Goal: Task Accomplishment & Management: Manage account settings

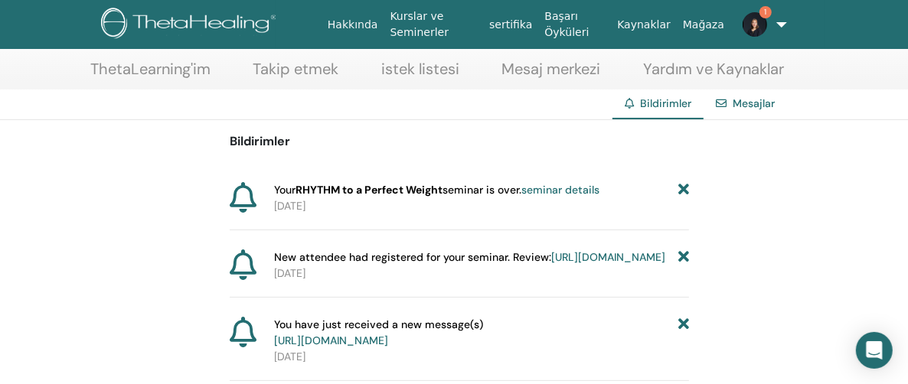
scroll to position [77, 0]
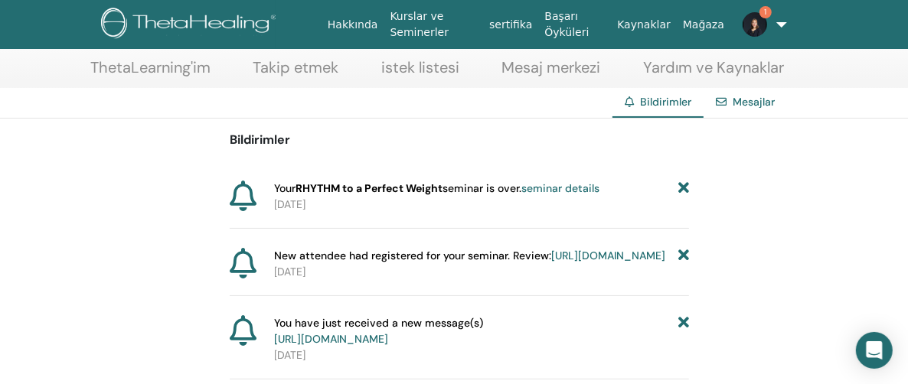
click at [593, 189] on link "seminar details" at bounding box center [560, 188] width 78 height 14
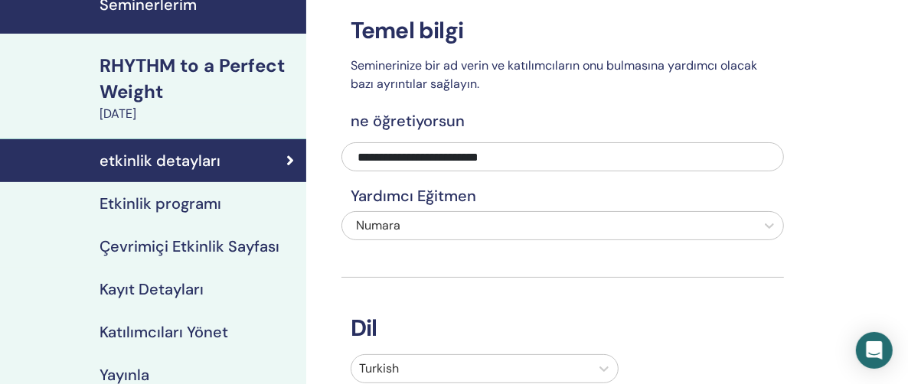
scroll to position [153, 0]
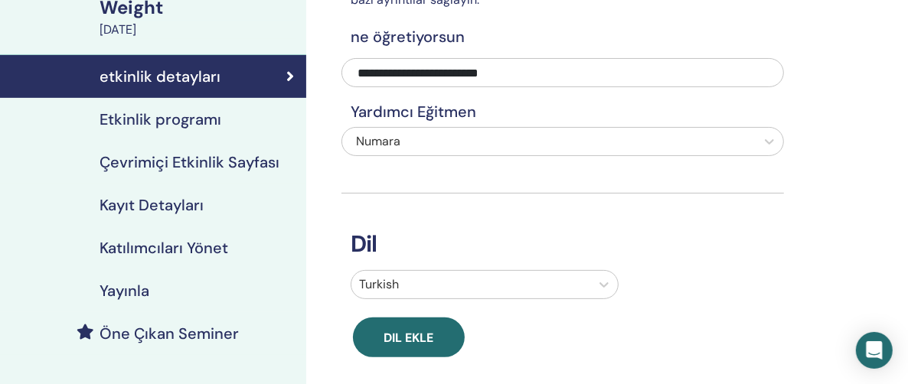
click at [171, 253] on h4 "Katılımcıları Yönet" at bounding box center [164, 248] width 129 height 18
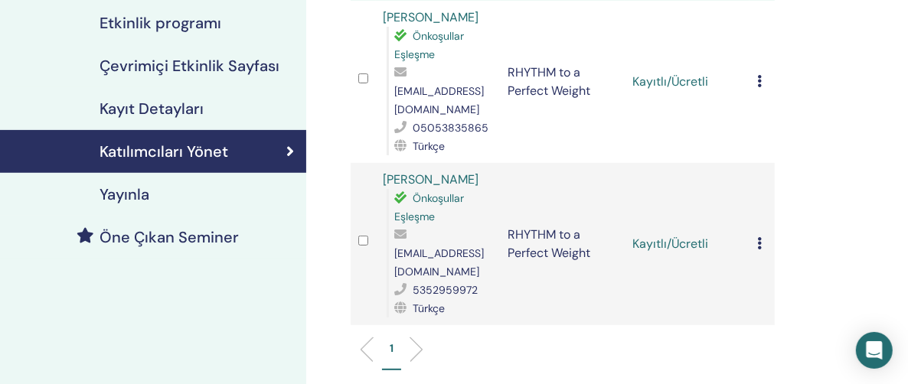
scroll to position [230, 0]
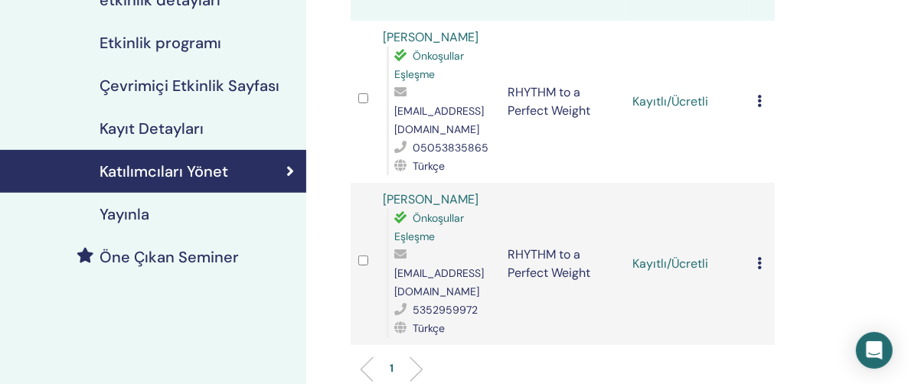
click at [759, 95] on icon at bounding box center [759, 101] width 5 height 12
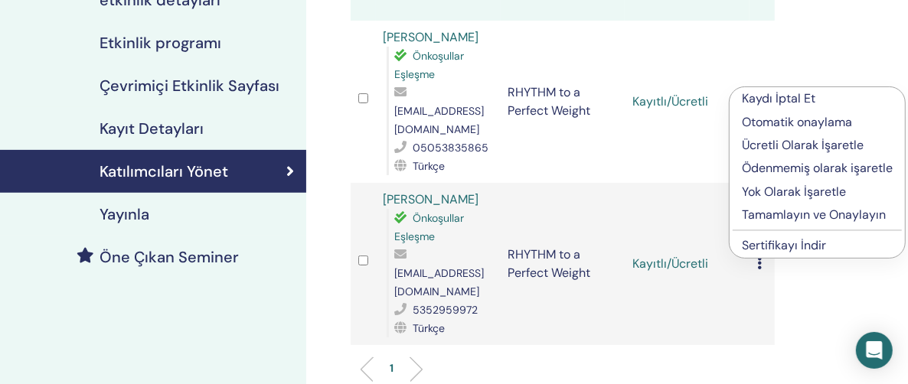
click at [776, 214] on p "Tamamlayın ve Onaylayın" at bounding box center [817, 215] width 151 height 18
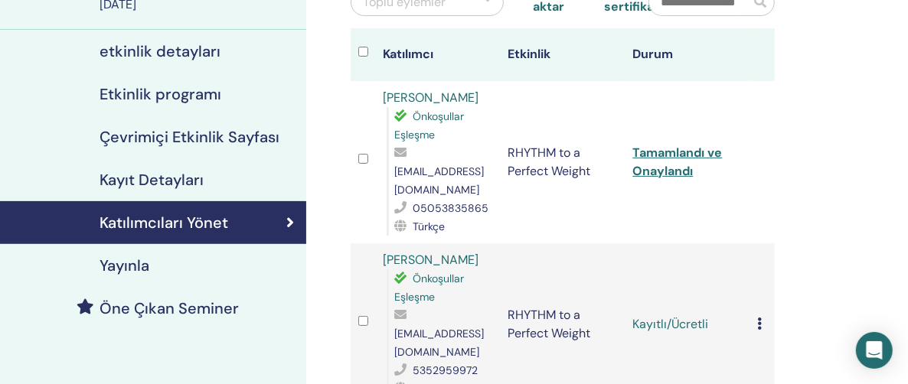
scroll to position [236, 0]
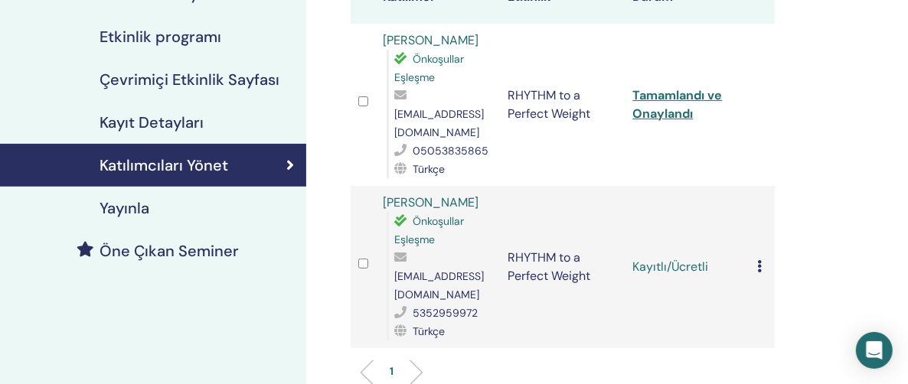
click at [760, 260] on icon at bounding box center [759, 266] width 5 height 12
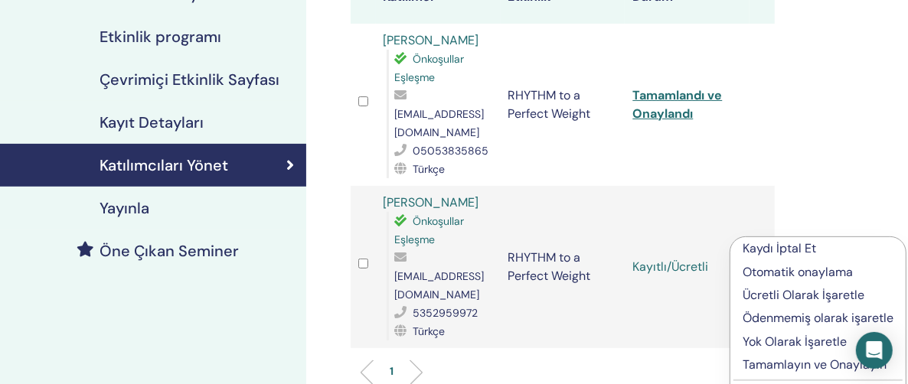
click at [783, 363] on p "Tamamlayın ve Onaylayın" at bounding box center [818, 365] width 151 height 18
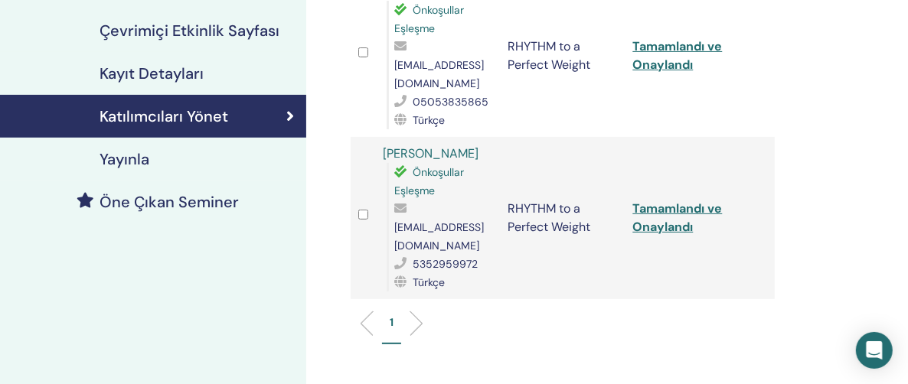
scroll to position [159, 0]
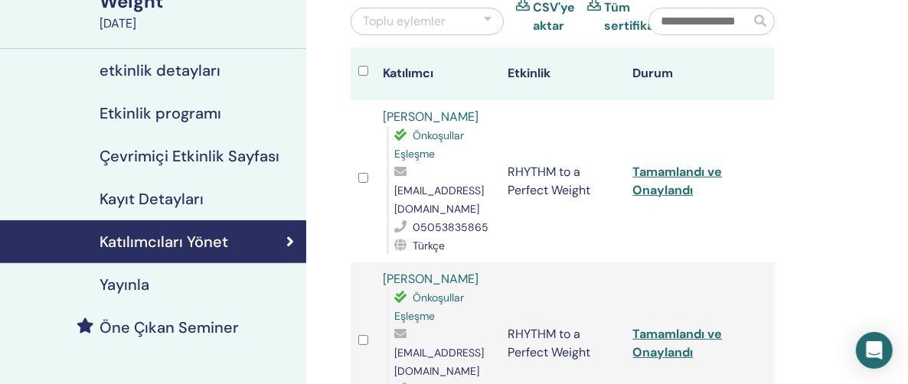
click at [766, 210] on td at bounding box center [762, 181] width 25 height 162
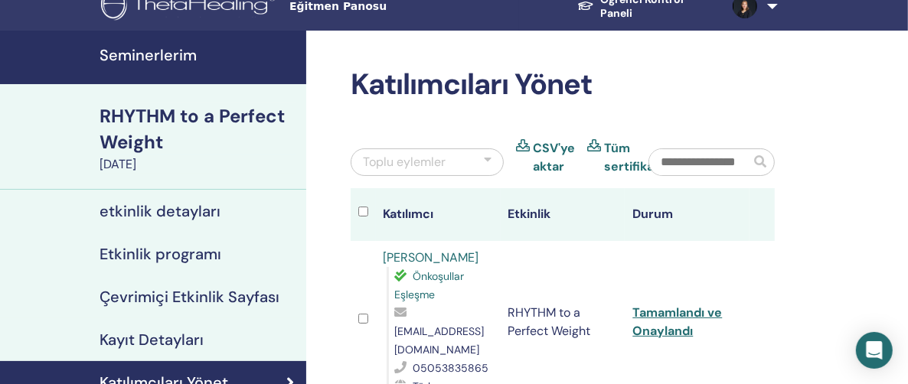
scroll to position [0, 0]
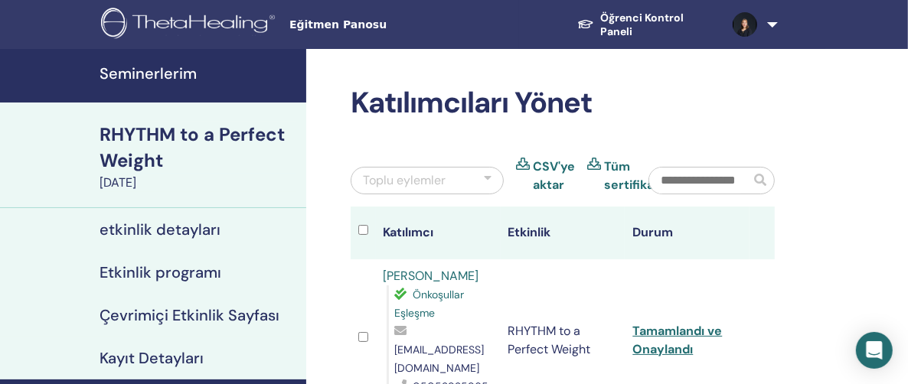
click at [315, 27] on span "Eğitmen Panosu" at bounding box center [404, 25] width 230 height 16
click at [357, 31] on span "Eğitmen Panosu" at bounding box center [404, 25] width 230 height 16
click at [157, 76] on h4 "Seminerlerim" at bounding box center [199, 73] width 198 height 18
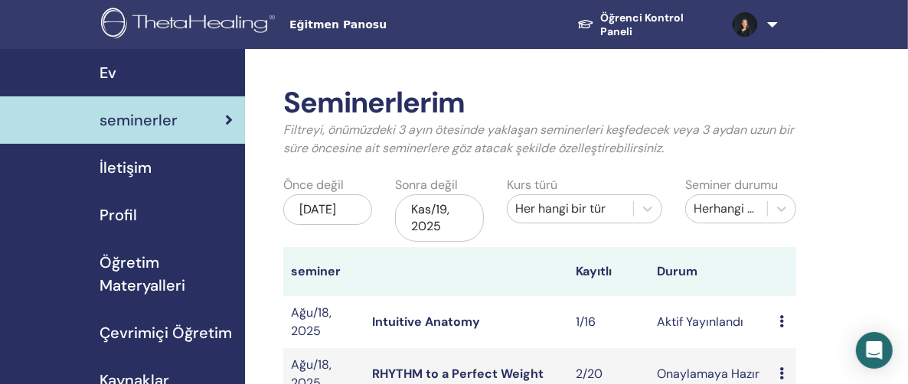
scroll to position [306, 0]
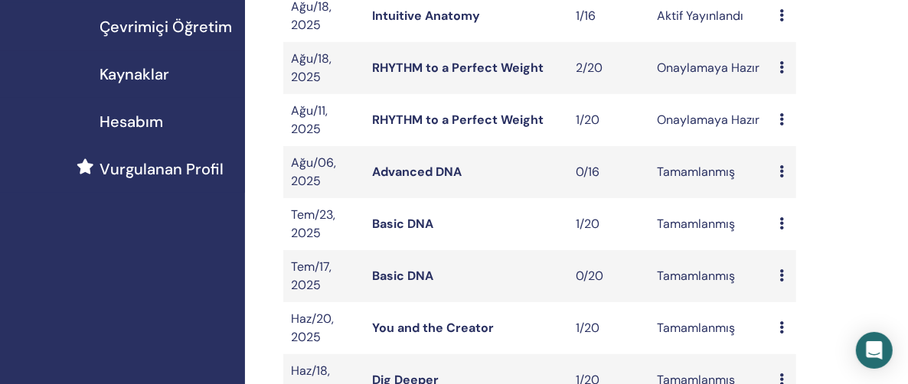
click at [782, 114] on icon at bounding box center [781, 119] width 5 height 12
click at [795, 175] on link "katılımcılar" at bounding box center [798, 173] width 62 height 16
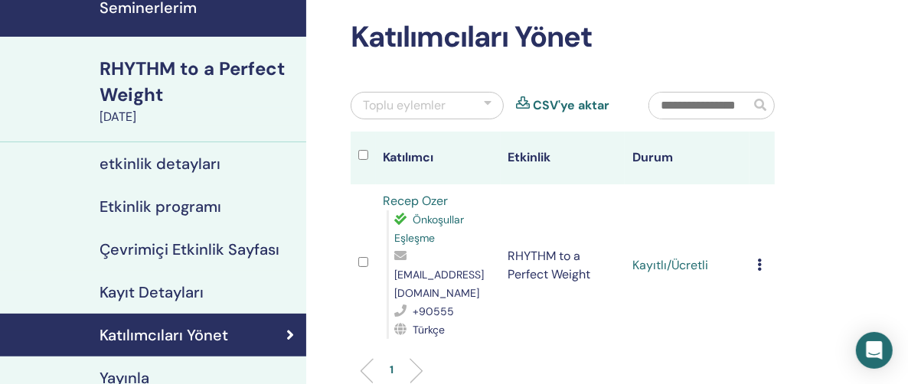
scroll to position [153, 0]
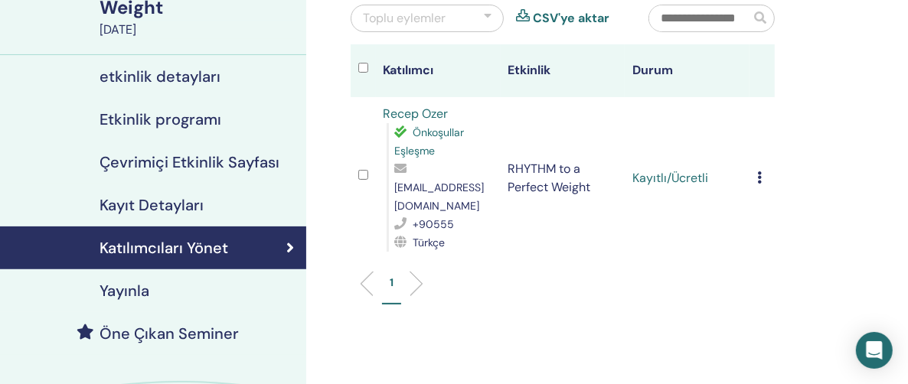
click at [760, 172] on icon at bounding box center [759, 178] width 5 height 12
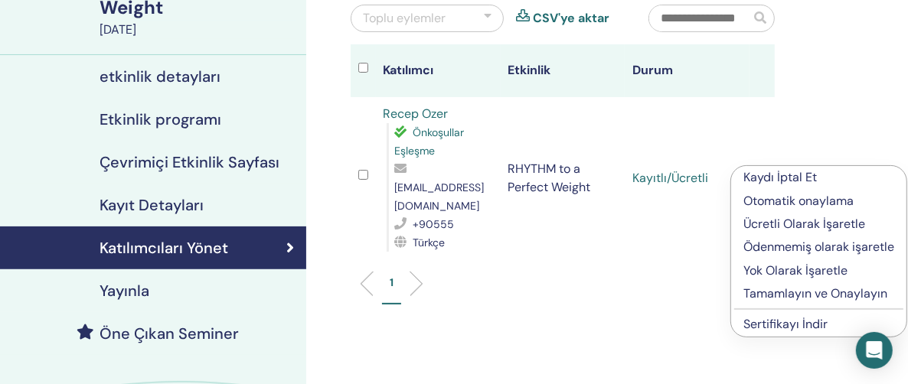
click at [795, 296] on p "Tamamlayın ve Onaylayın" at bounding box center [818, 294] width 151 height 18
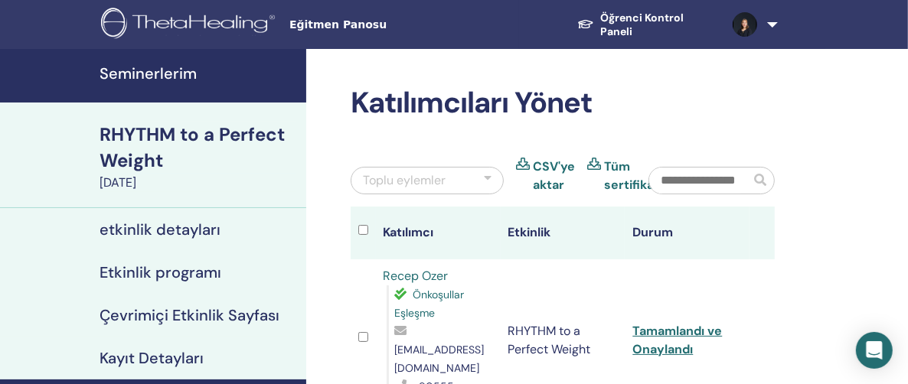
click at [150, 70] on h4 "Seminerlerim" at bounding box center [199, 73] width 198 height 18
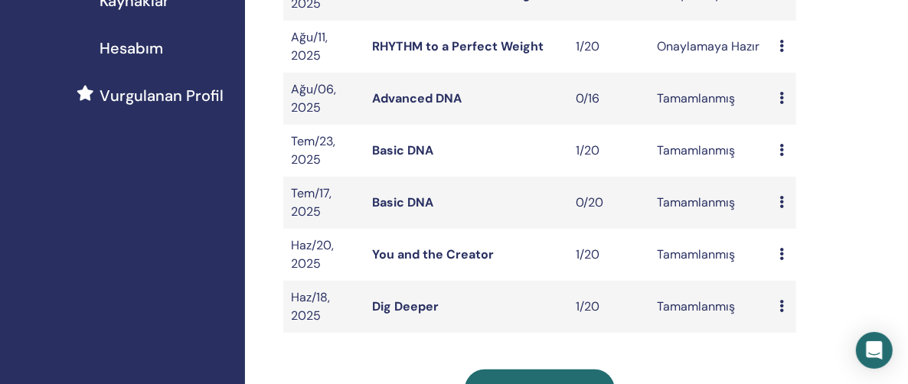
scroll to position [383, 0]
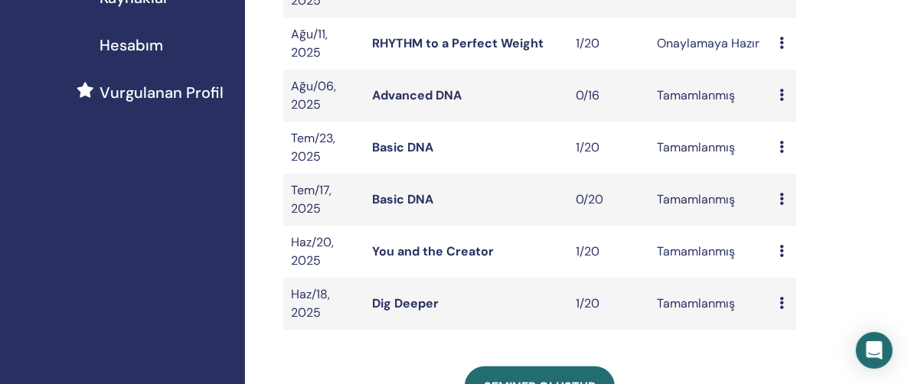
click at [781, 92] on icon at bounding box center [781, 95] width 5 height 12
click at [789, 127] on link "katılımcılar" at bounding box center [797, 127] width 62 height 16
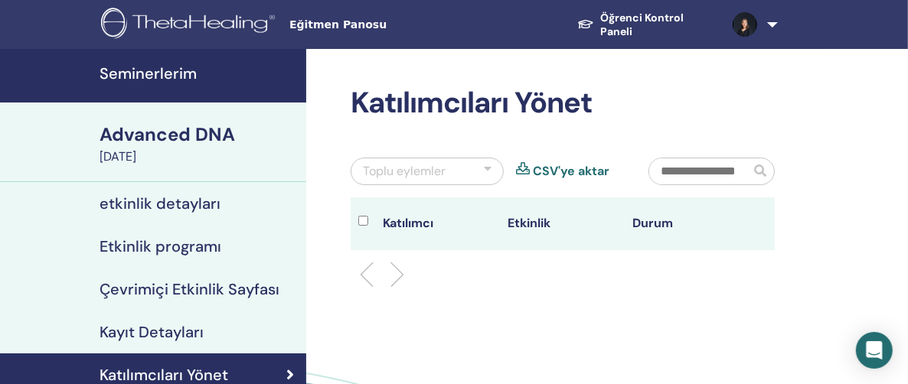
click at [150, 77] on h4 "Seminerlerim" at bounding box center [199, 73] width 198 height 18
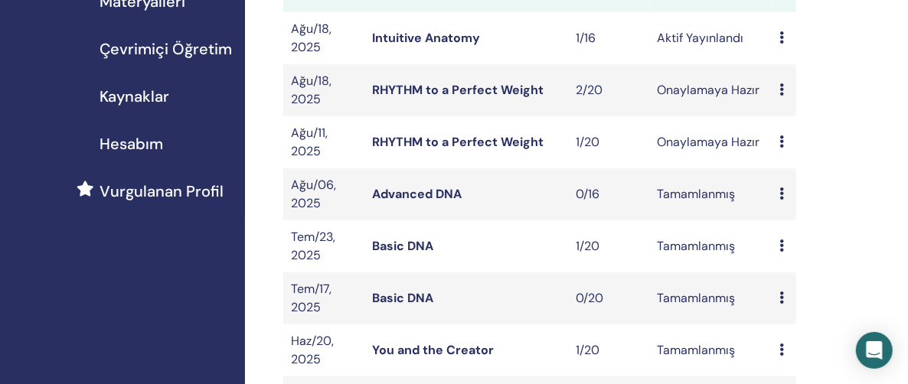
scroll to position [306, 0]
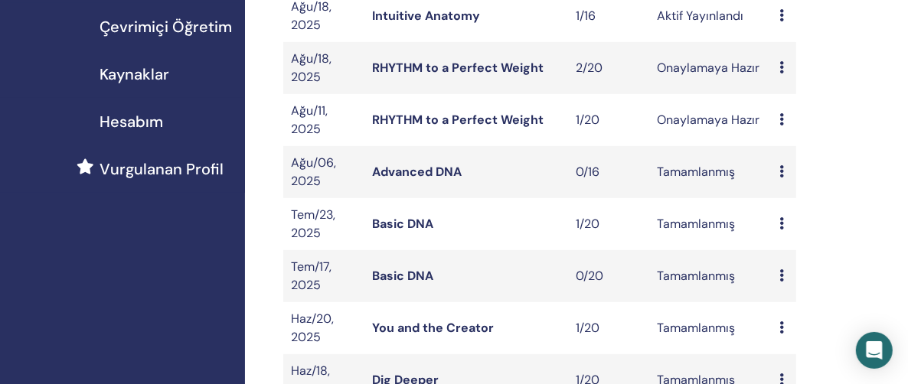
click at [779, 219] on icon at bounding box center [781, 223] width 5 height 12
click at [784, 251] on link "katılımcılar" at bounding box center [796, 255] width 62 height 16
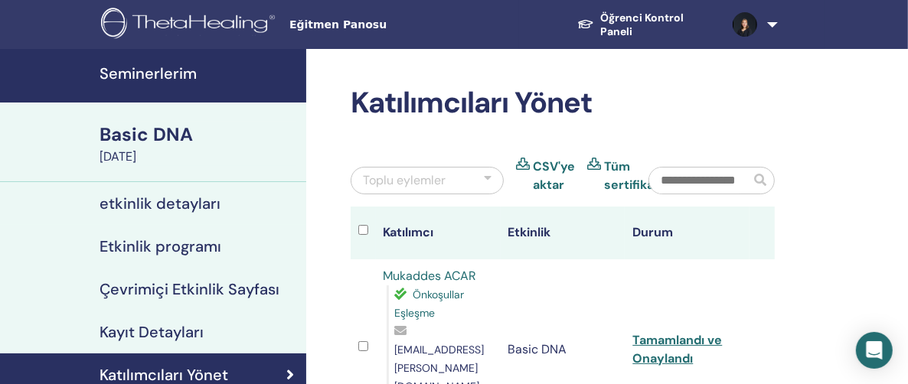
click at [148, 76] on h4 "Seminerlerim" at bounding box center [199, 73] width 198 height 18
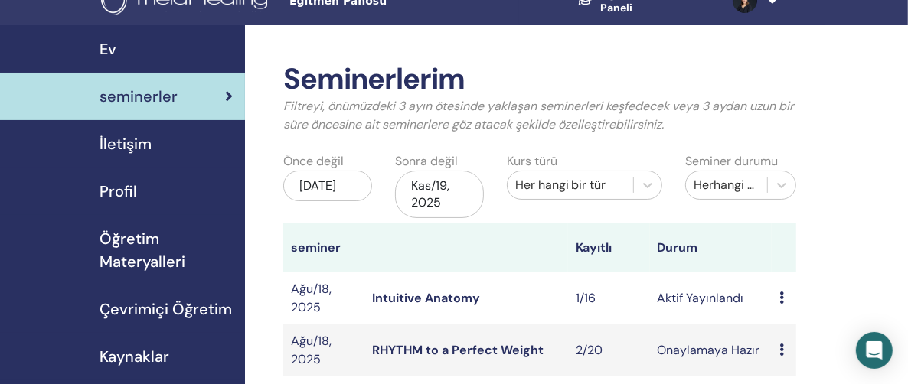
scroll to position [230, 0]
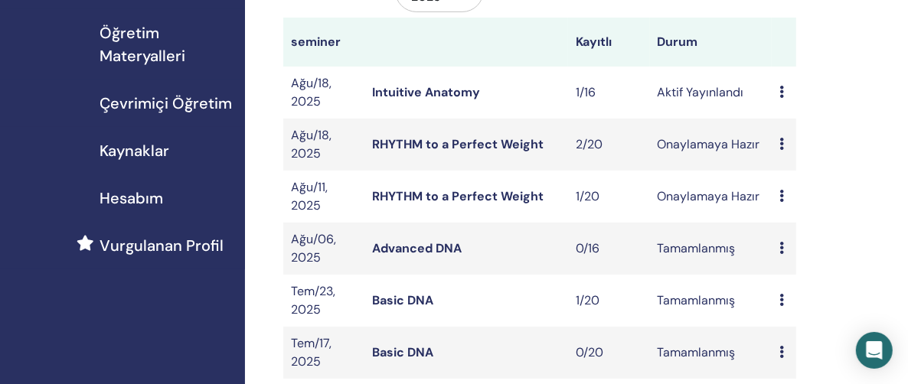
click at [782, 193] on icon at bounding box center [781, 196] width 5 height 12
click at [865, 125] on div "Seminerlerim Filtreyi, önümüzdeki 3 ayın ötesinde yaklaşan seminerleri keşfedec…" at bounding box center [589, 384] width 689 height 1131
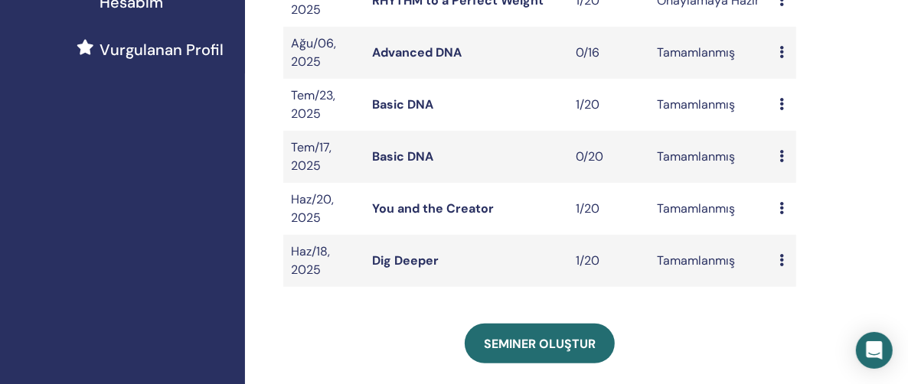
scroll to position [459, 0]
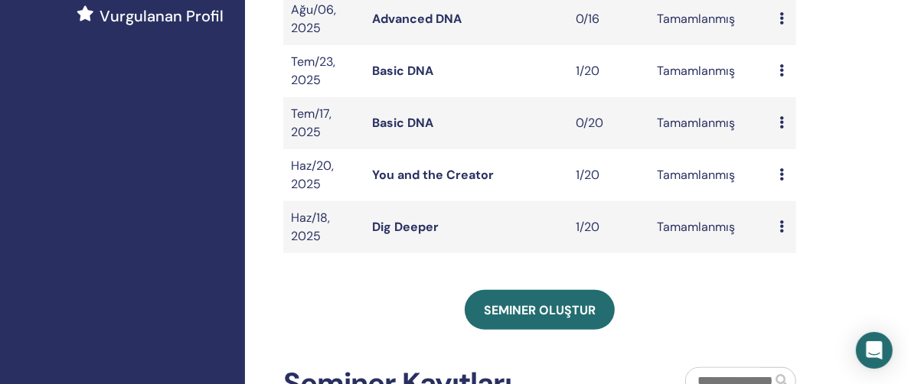
click at [782, 172] on icon at bounding box center [781, 174] width 5 height 12
click at [799, 210] on link "katılımcılar" at bounding box center [798, 208] width 62 height 16
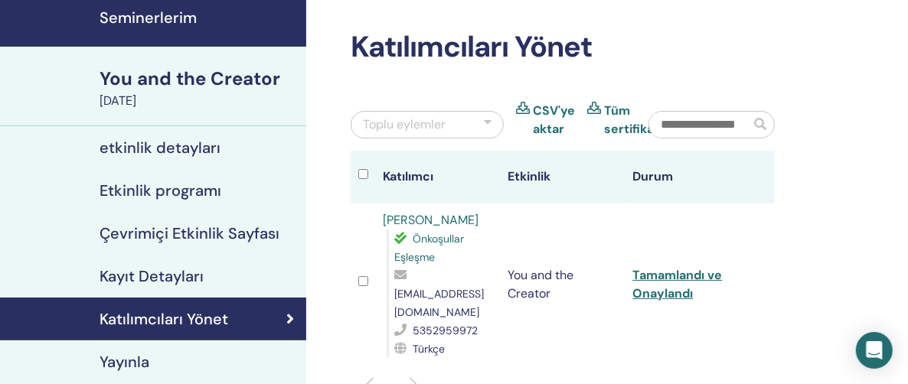
scroll to position [153, 0]
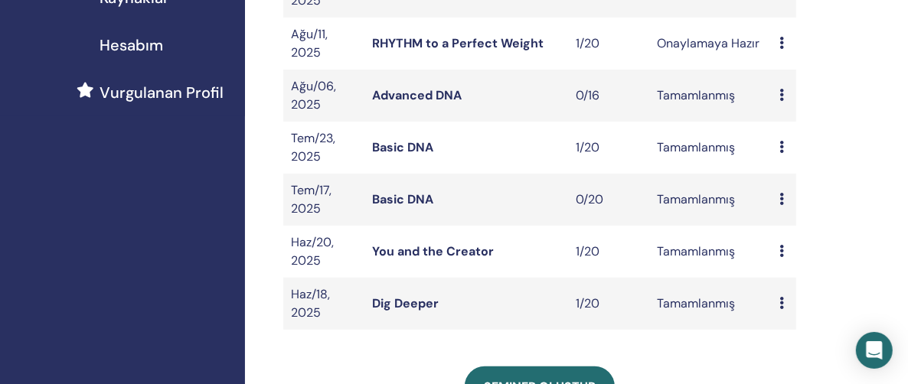
scroll to position [613, 0]
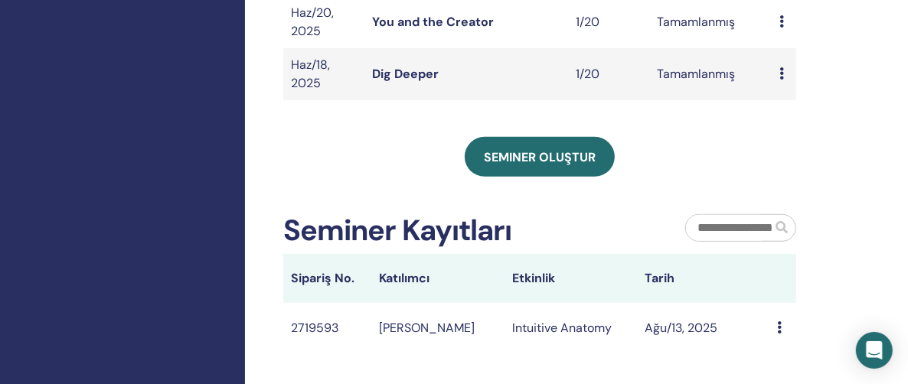
click at [779, 70] on icon at bounding box center [781, 73] width 5 height 12
click at [786, 103] on link "katılımcılar" at bounding box center [795, 106] width 62 height 16
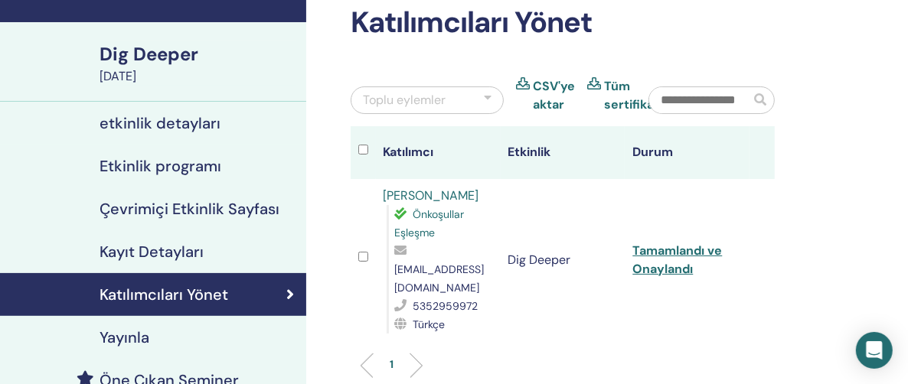
scroll to position [230, 0]
